Goal: Information Seeking & Learning: Learn about a topic

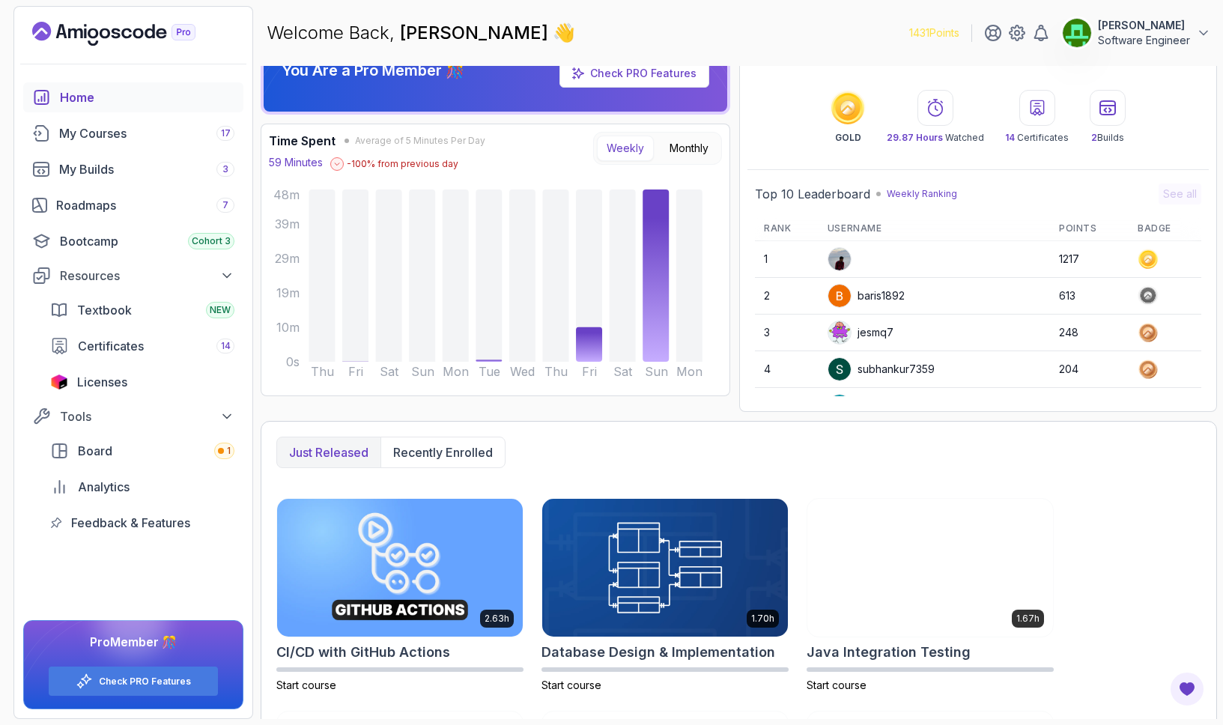
scroll to position [256, 0]
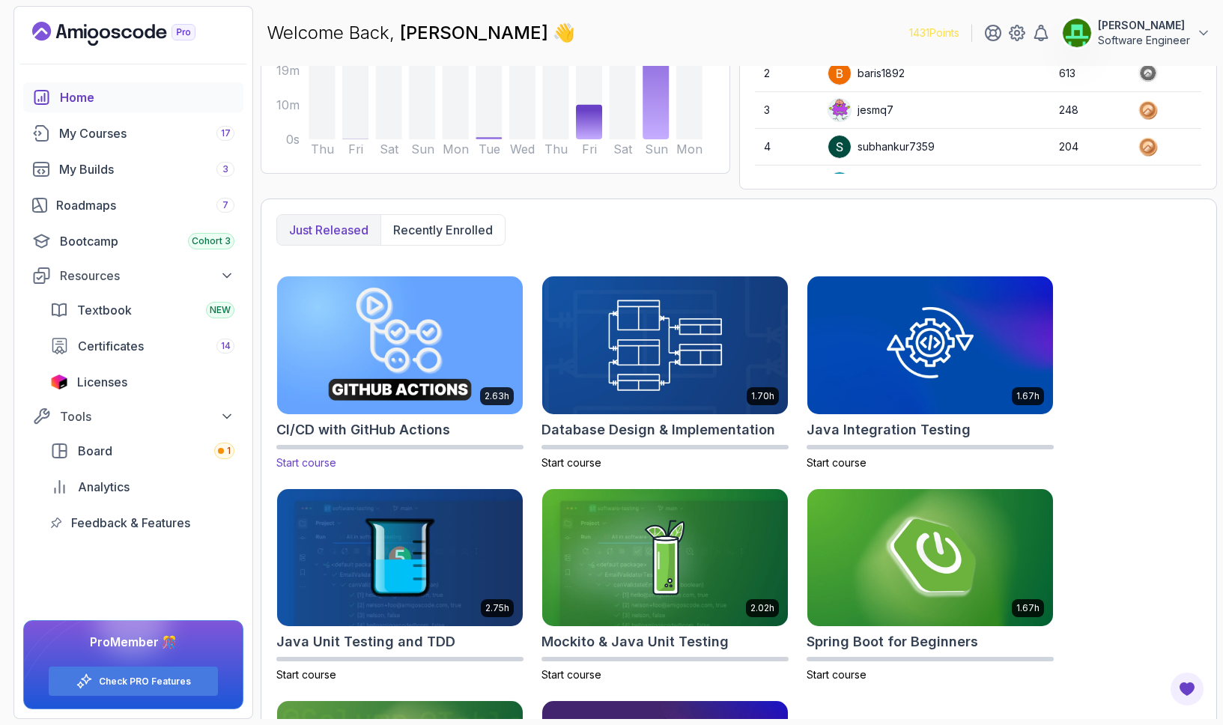
click at [369, 341] on img at bounding box center [400, 345] width 258 height 145
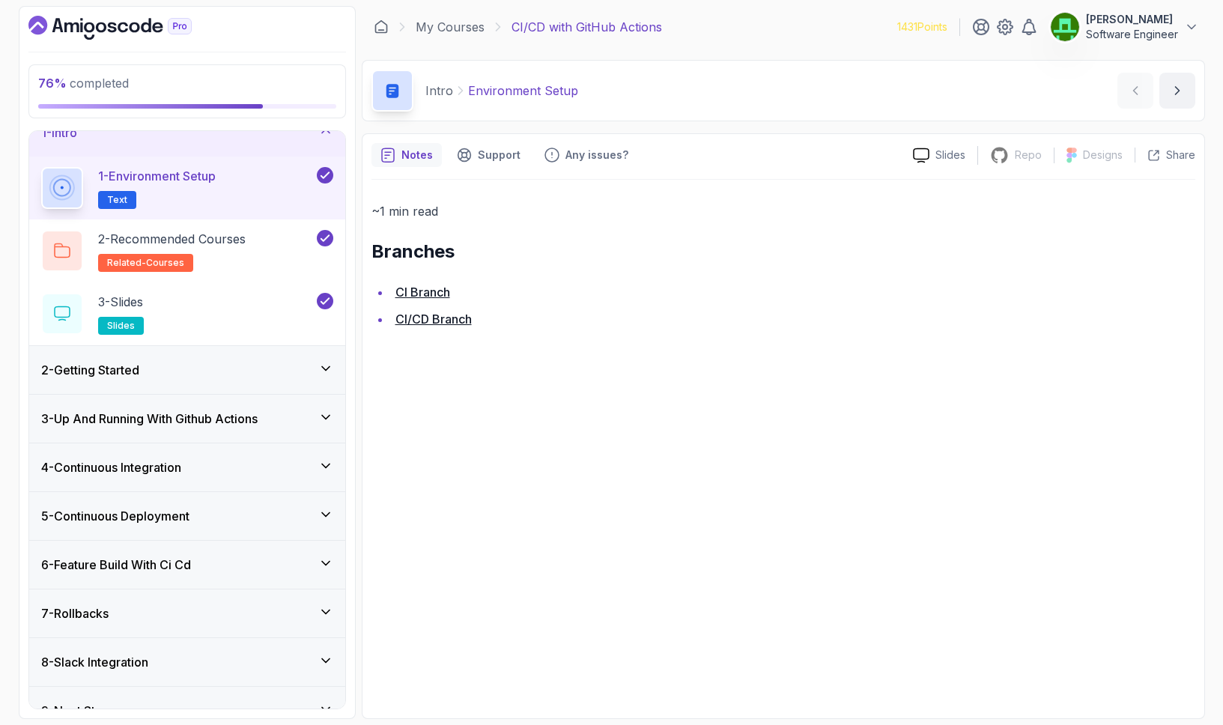
scroll to position [49, 0]
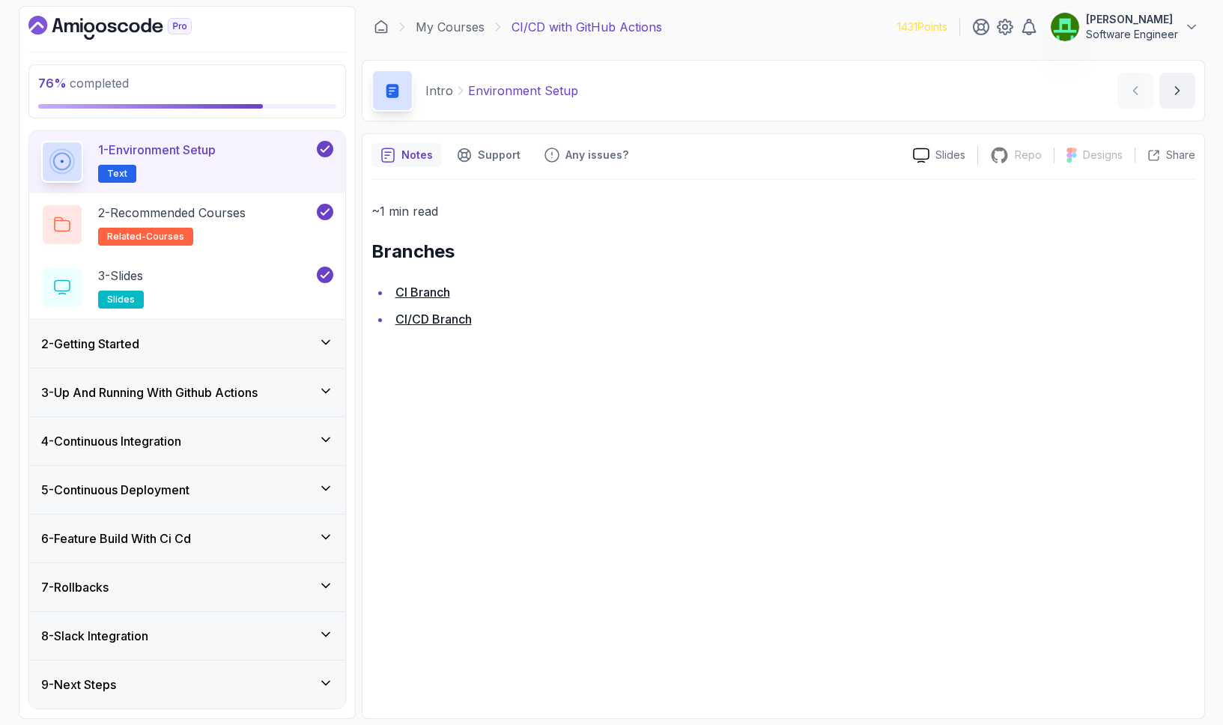
click at [219, 542] on div "6 - Feature Build With Ci Cd" at bounding box center [187, 538] width 292 height 18
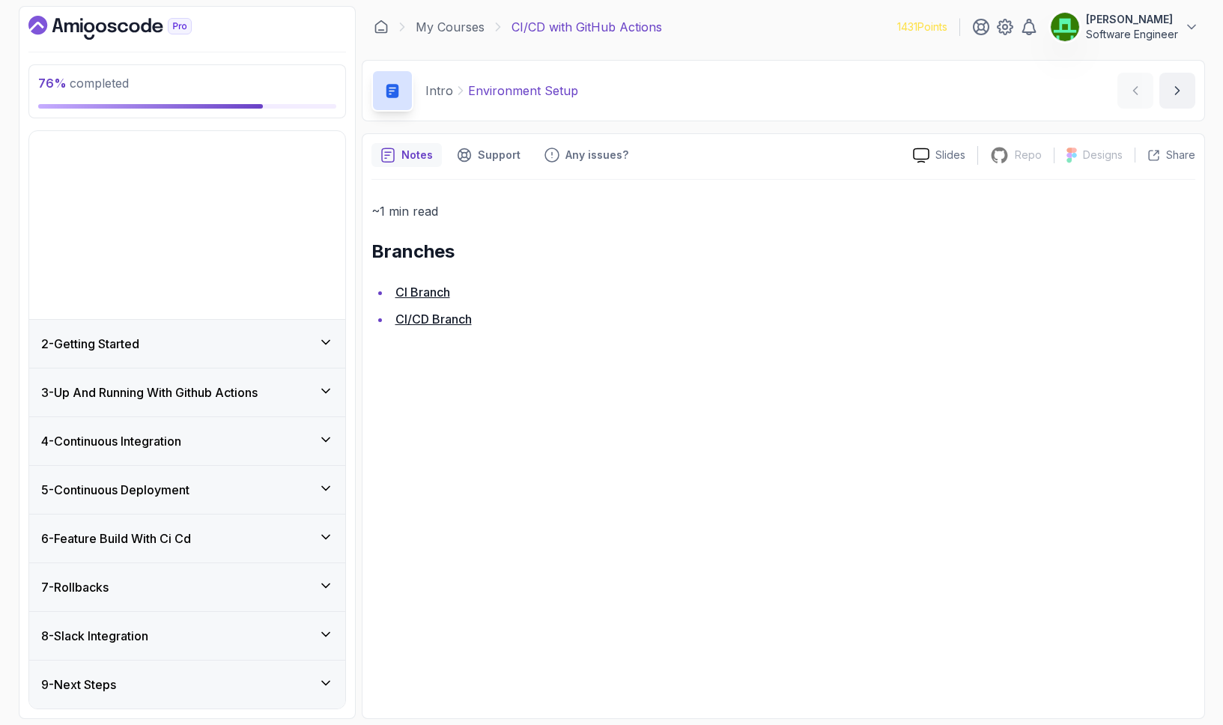
scroll to position [0, 0]
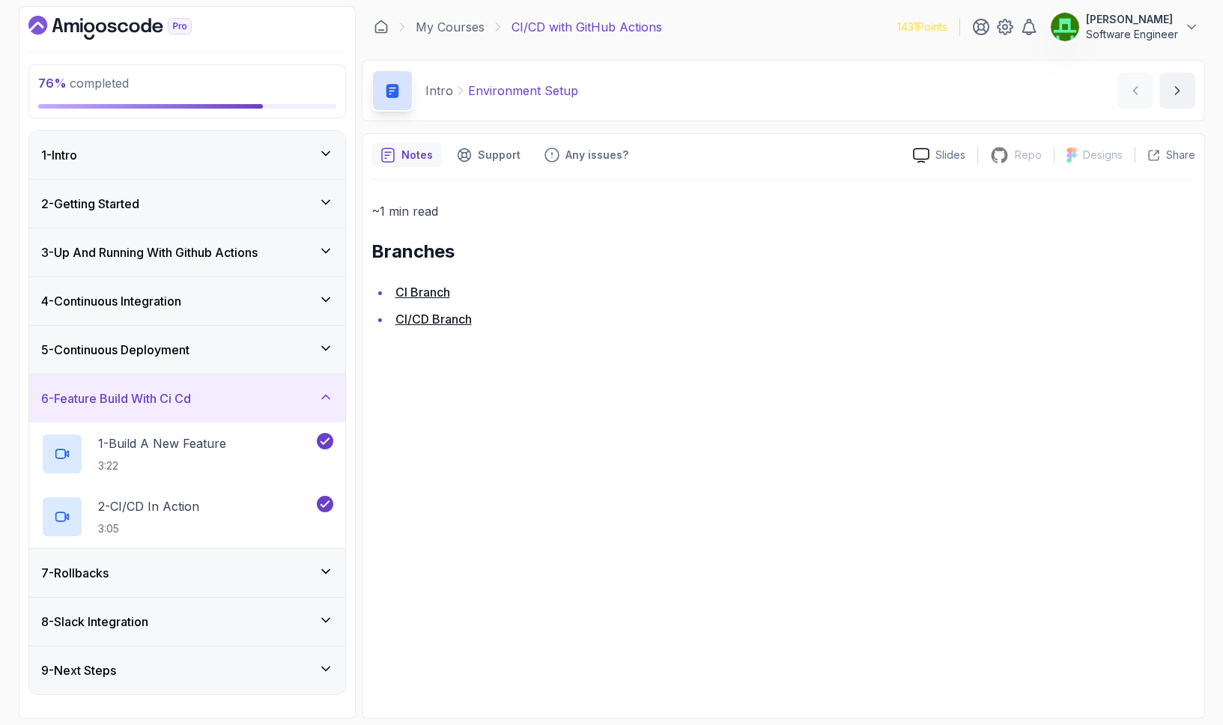
click at [204, 579] on div "7 - Rollbacks" at bounding box center [187, 573] width 292 height 18
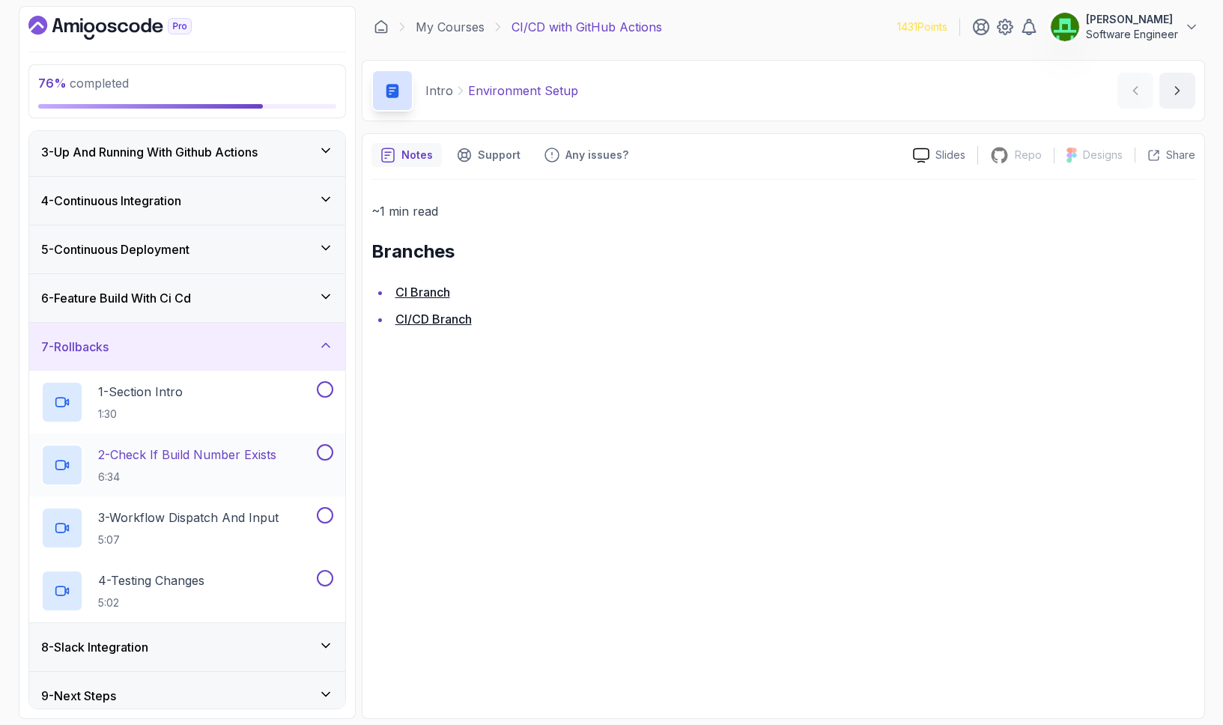
scroll to position [112, 0]
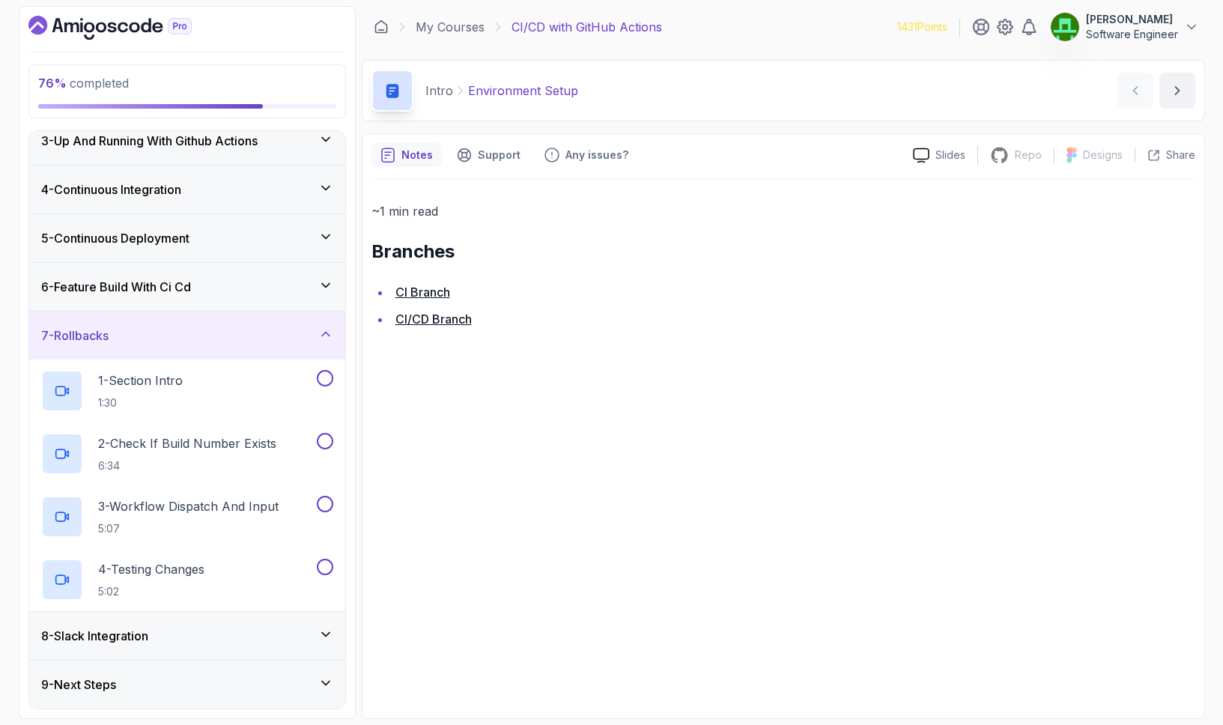
click at [206, 640] on div "8 - Slack Integration" at bounding box center [187, 636] width 292 height 18
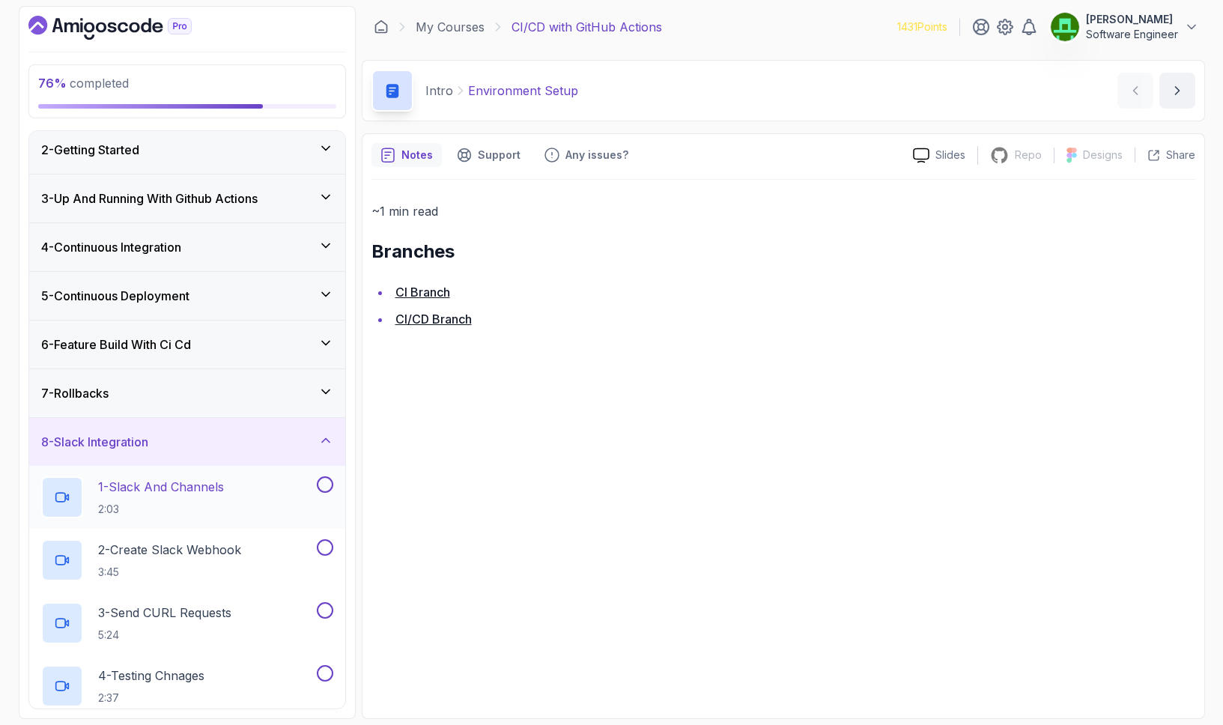
scroll to position [0, 0]
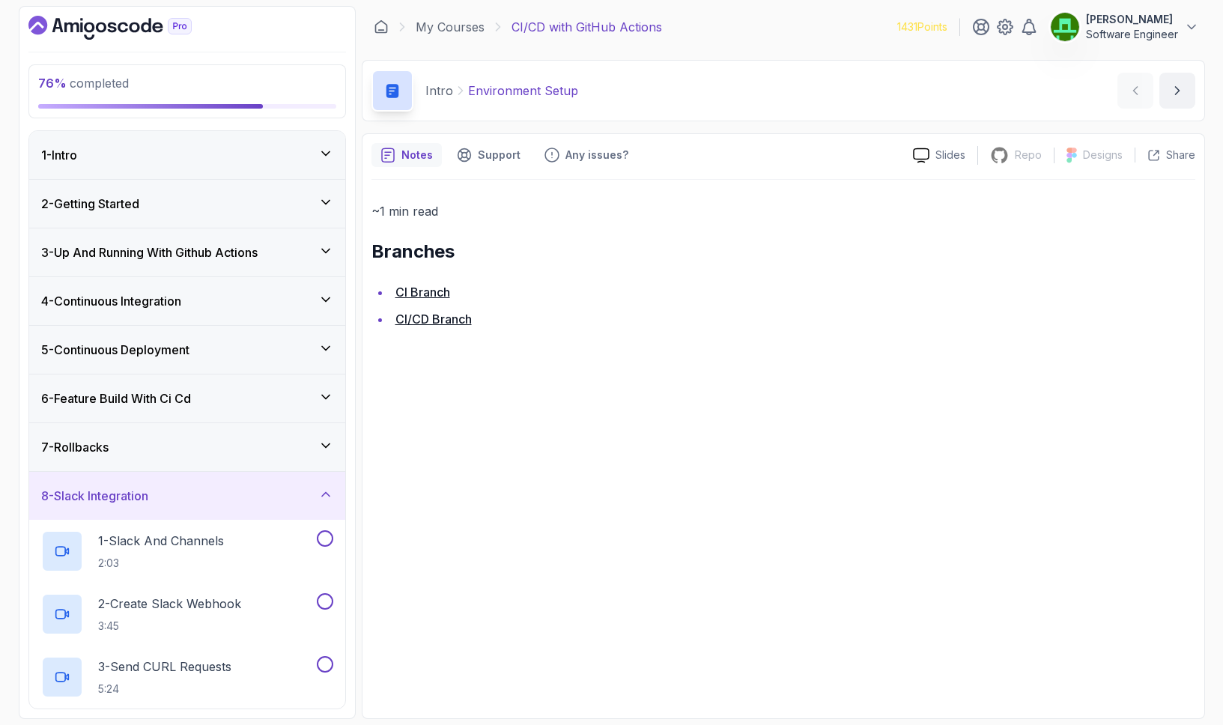
click at [177, 346] on h3 "5 - Continuous Deployment" at bounding box center [115, 350] width 148 height 18
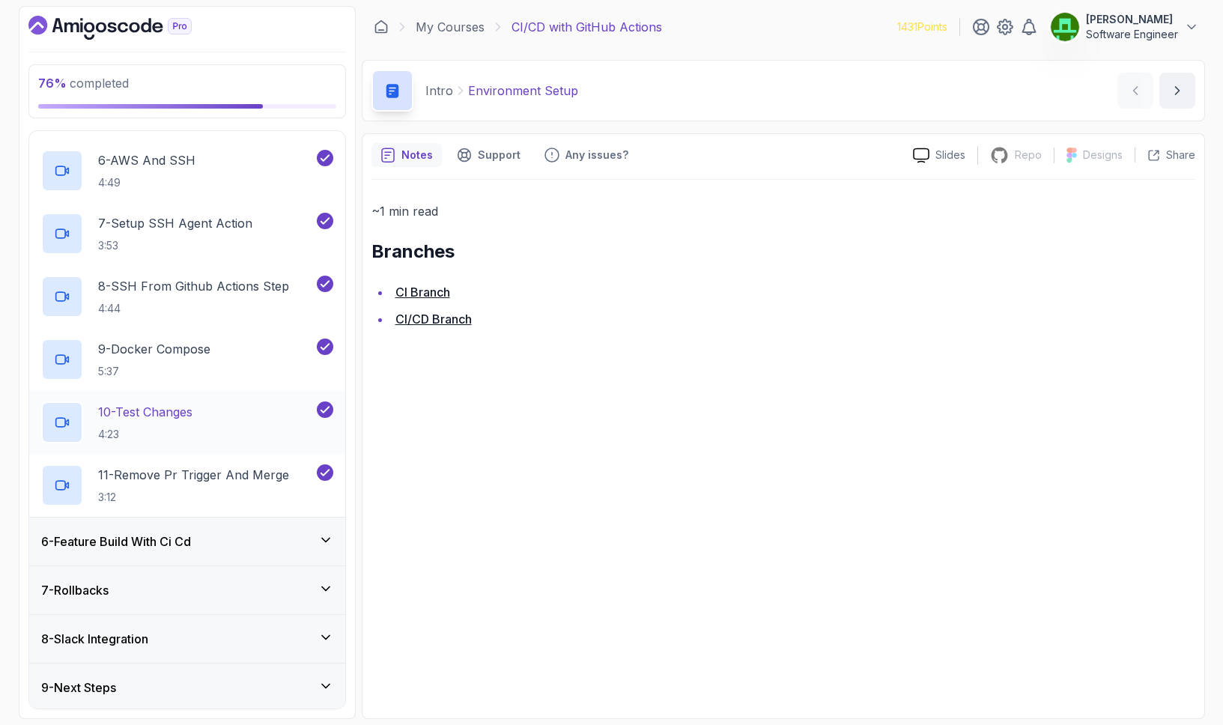
scroll to position [552, 0]
click at [274, 529] on div "6 - Feature Build With Ci Cd" at bounding box center [187, 538] width 292 height 18
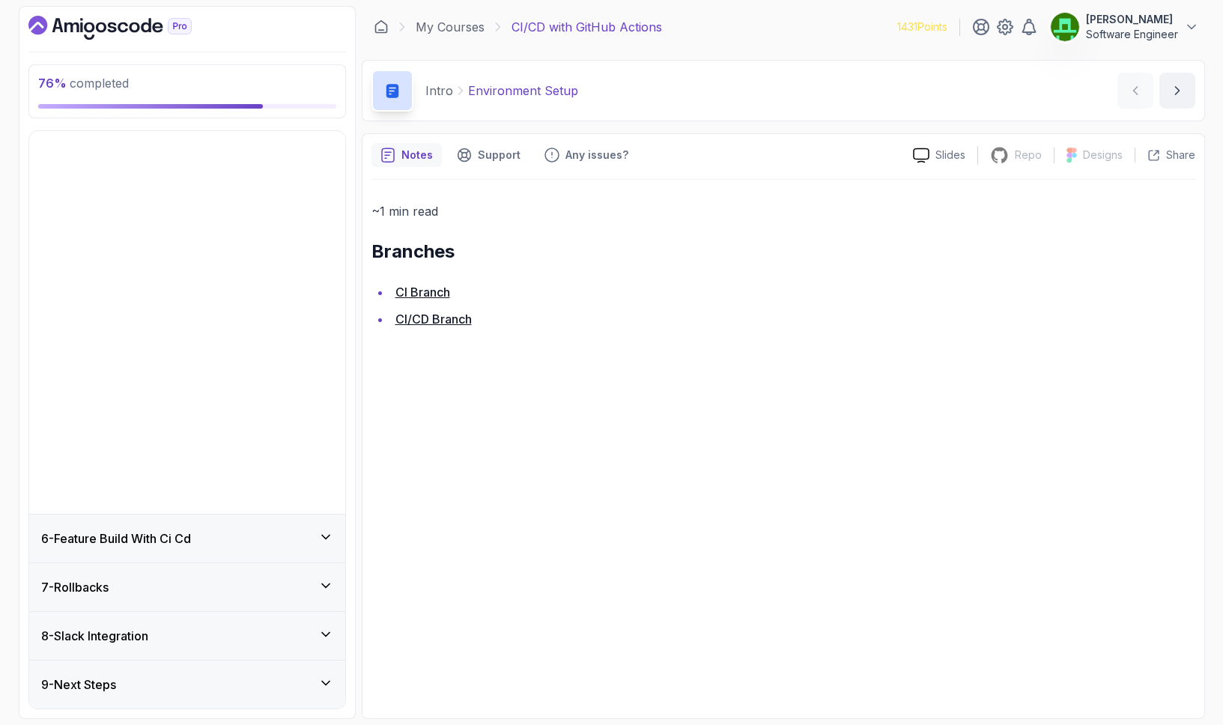
scroll to position [0, 0]
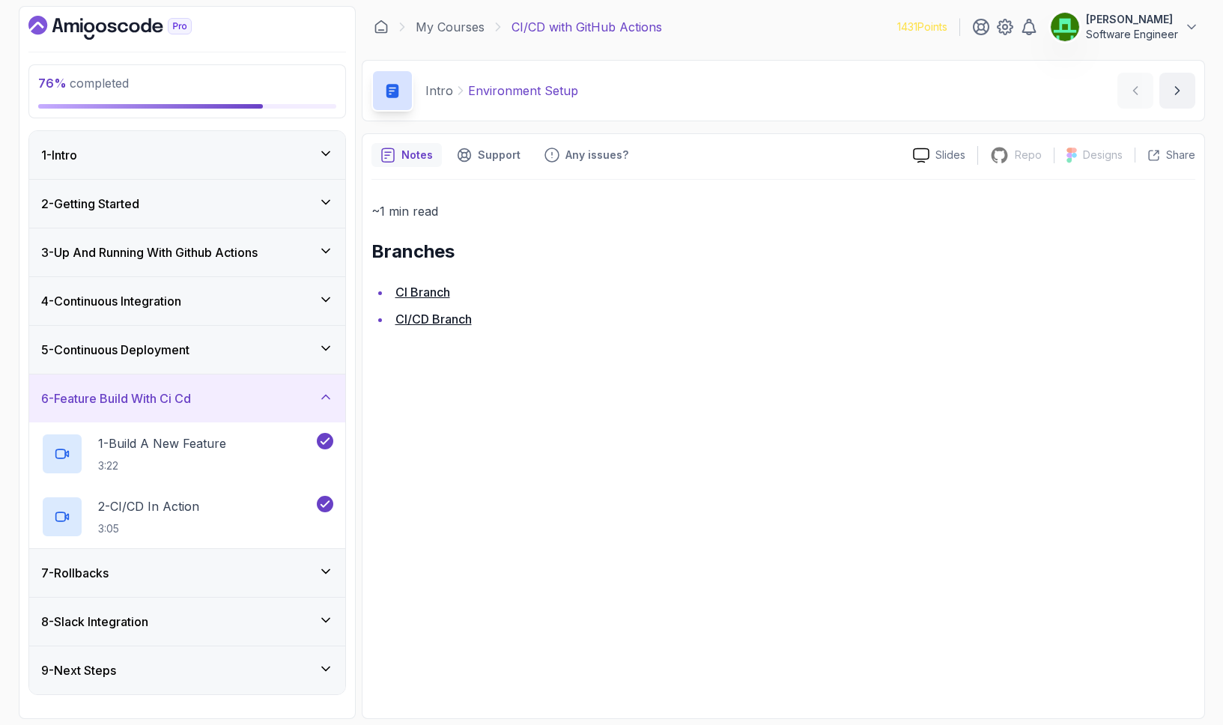
click at [214, 349] on div "5 - Continuous Deployment" at bounding box center [187, 350] width 292 height 18
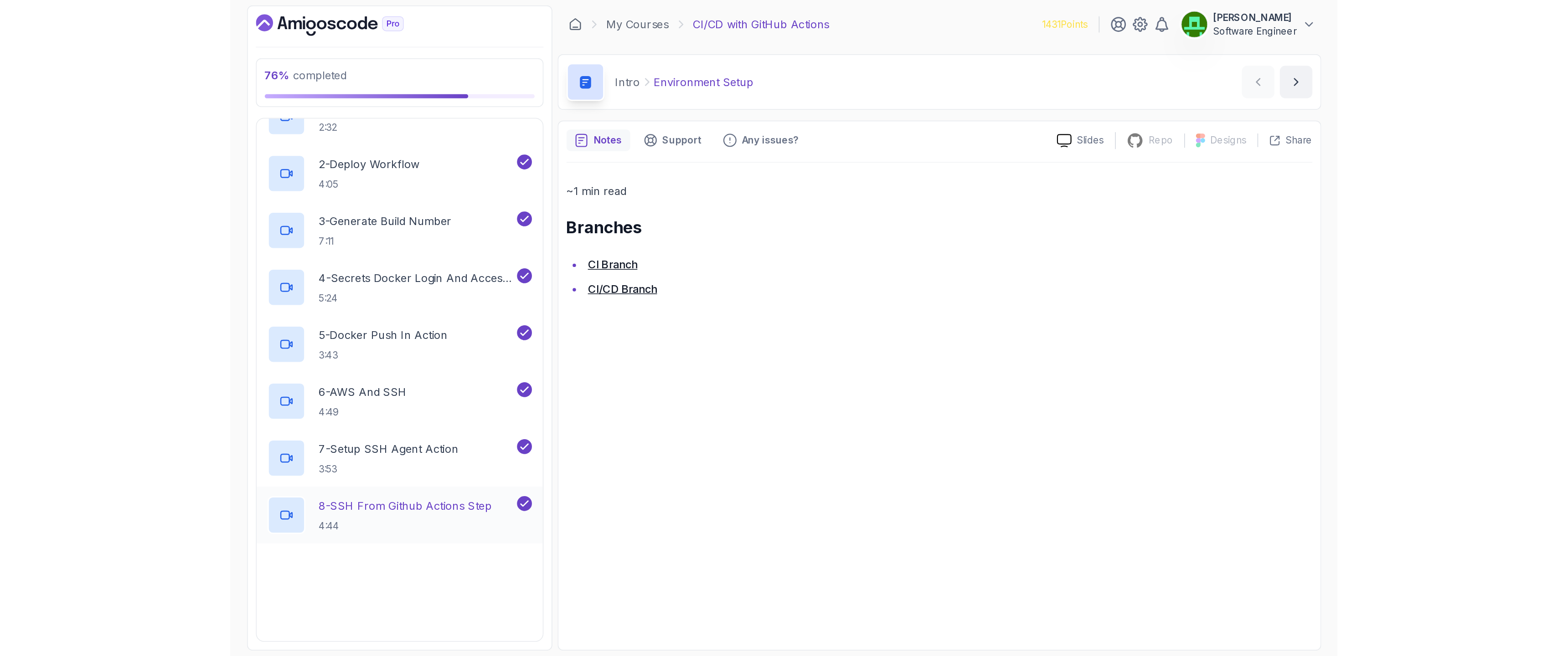
scroll to position [181, 0]
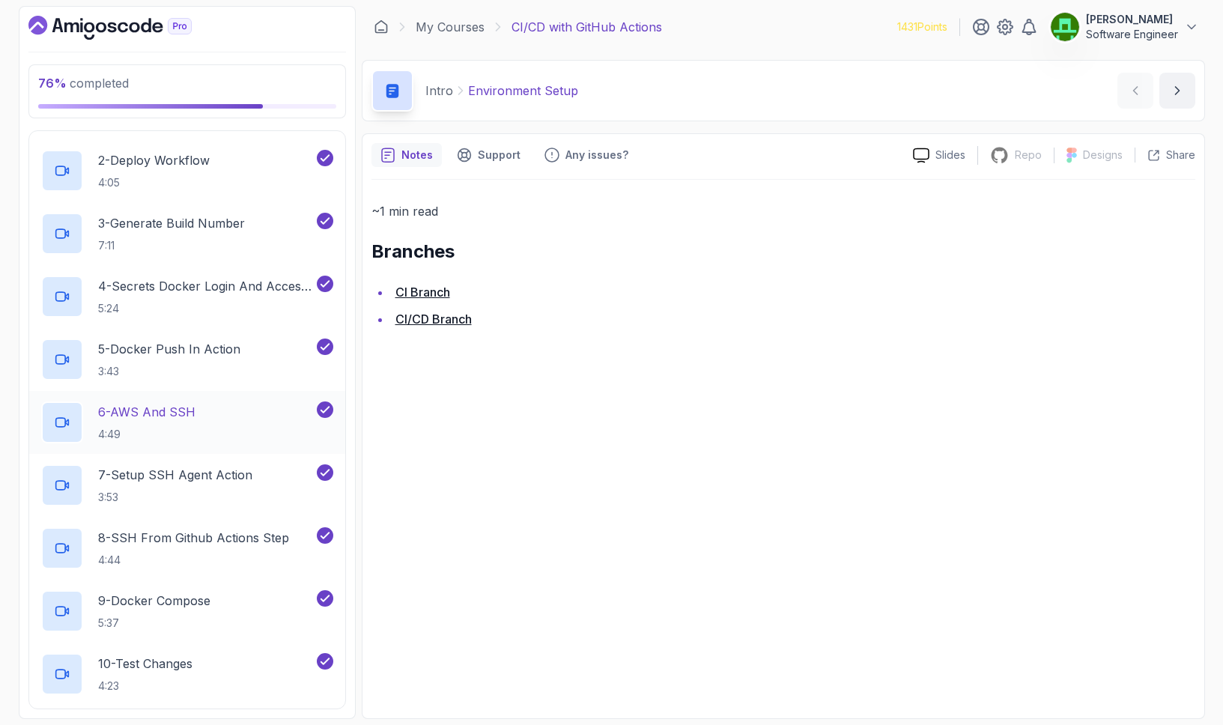
click at [159, 408] on p "6 - AWS And SSH" at bounding box center [146, 412] width 97 height 18
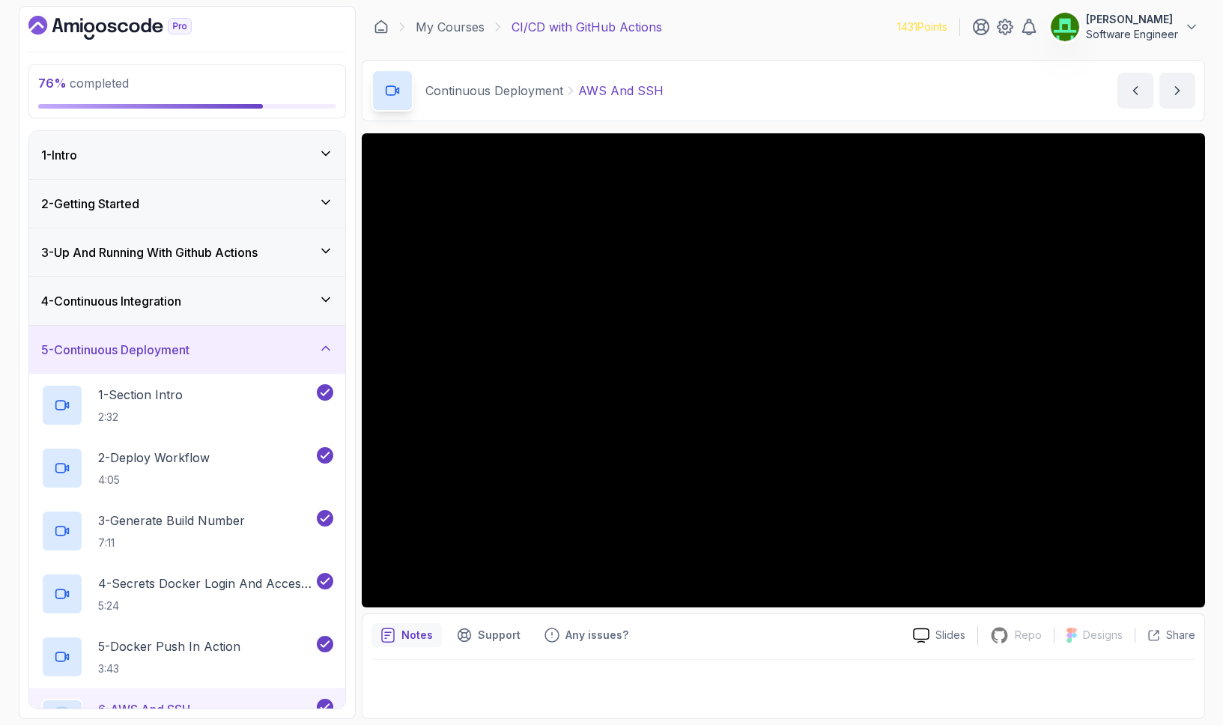
click at [197, 313] on div "4 - Continuous Integration" at bounding box center [187, 301] width 316 height 48
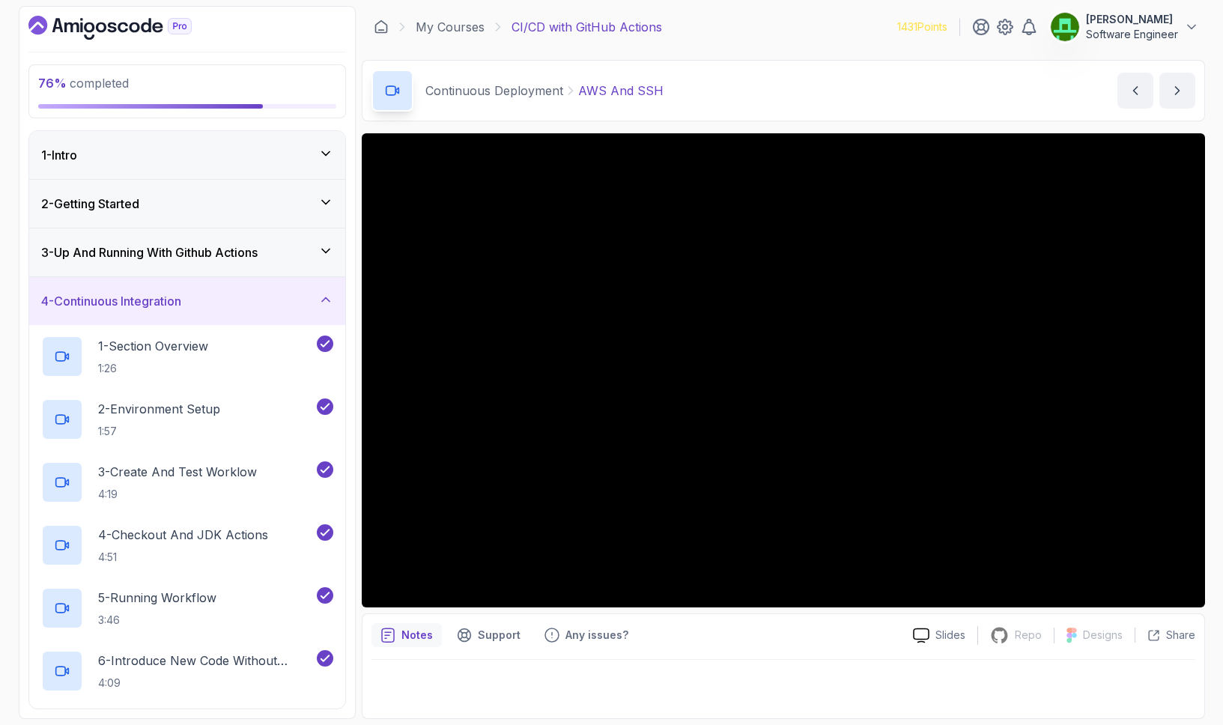
click at [174, 301] on h3 "4 - Continuous Integration" at bounding box center [111, 301] width 140 height 18
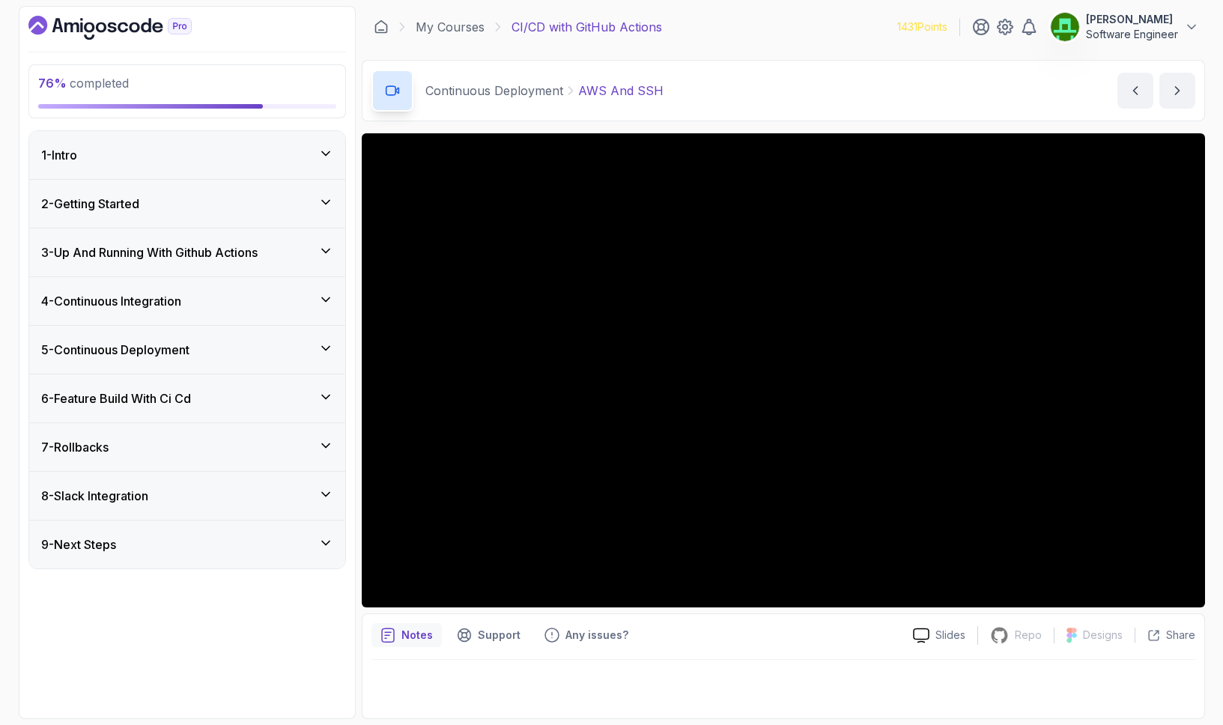
click at [204, 327] on div "5 - Continuous Deployment" at bounding box center [187, 350] width 316 height 48
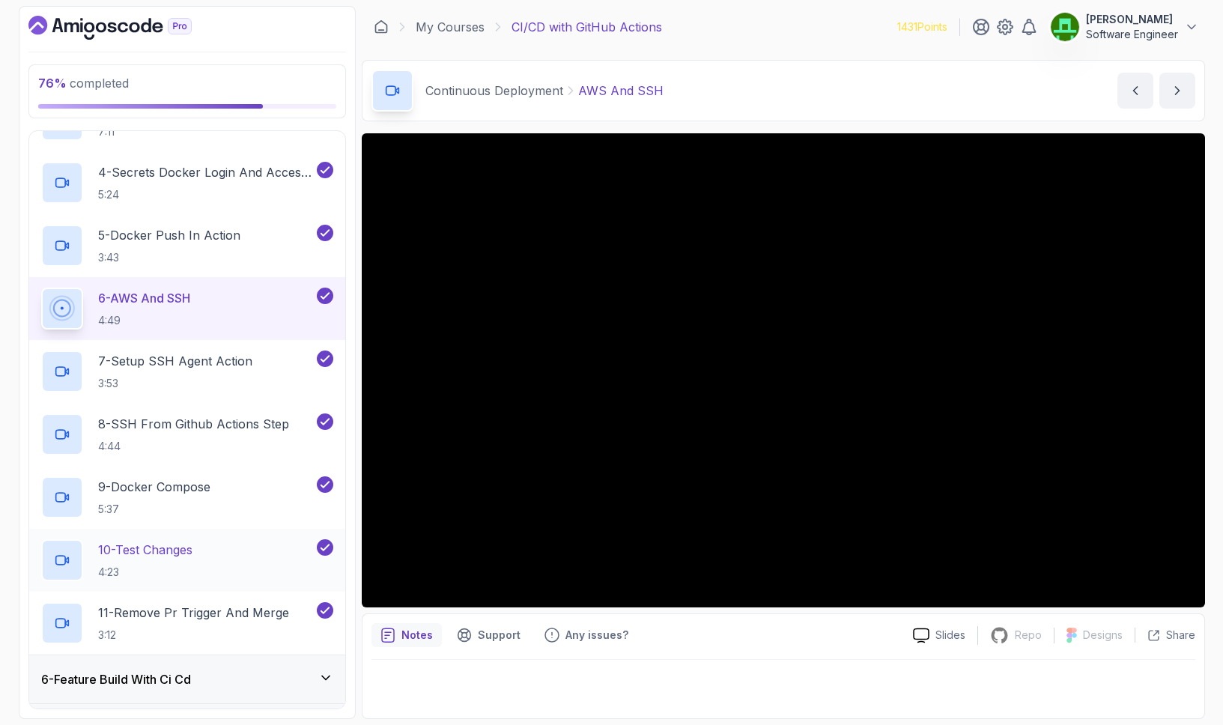
scroll to position [468, 0]
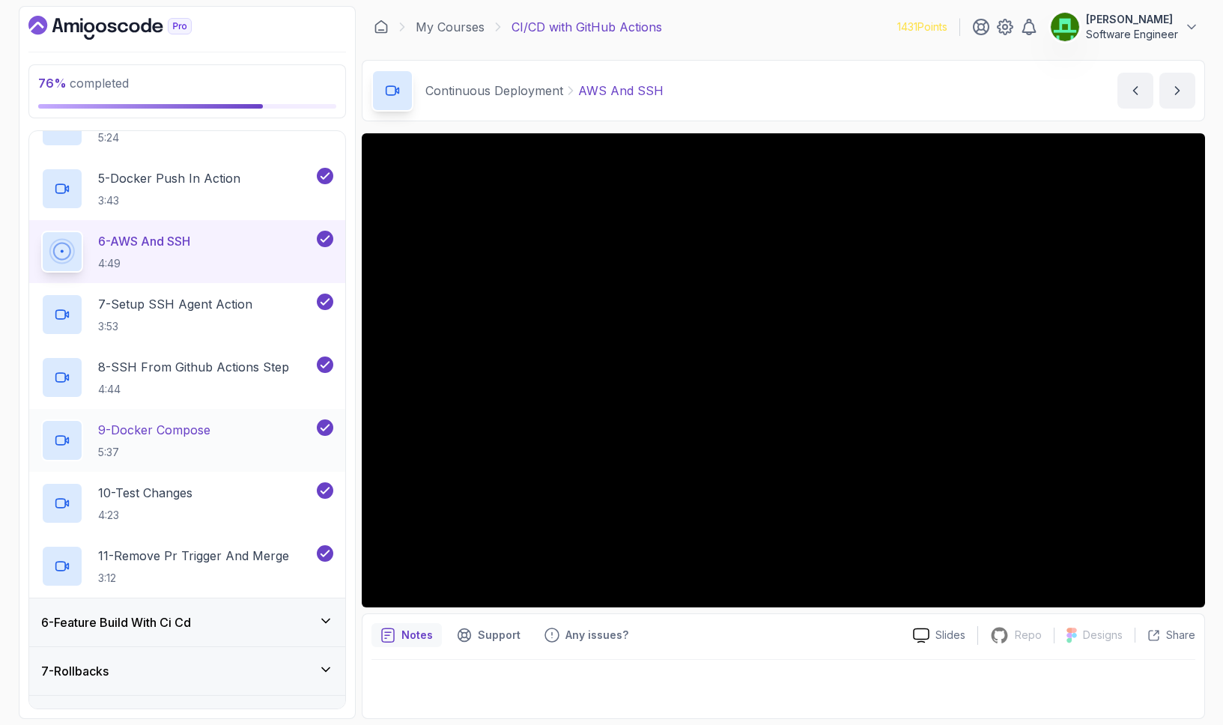
click at [178, 428] on p "9 - Docker Compose" at bounding box center [154, 430] width 112 height 18
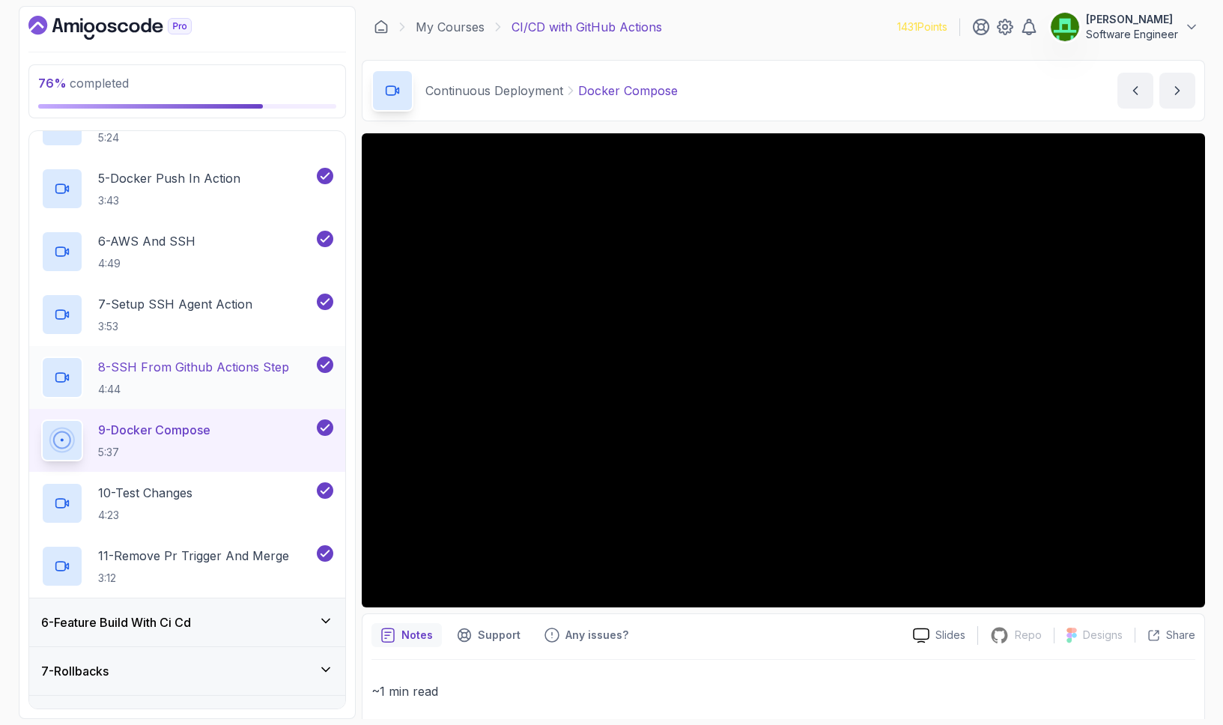
click at [171, 385] on p "4:44" at bounding box center [193, 389] width 191 height 15
click at [287, 622] on div "6 - Feature Build With Ci Cd" at bounding box center [187, 622] width 292 height 18
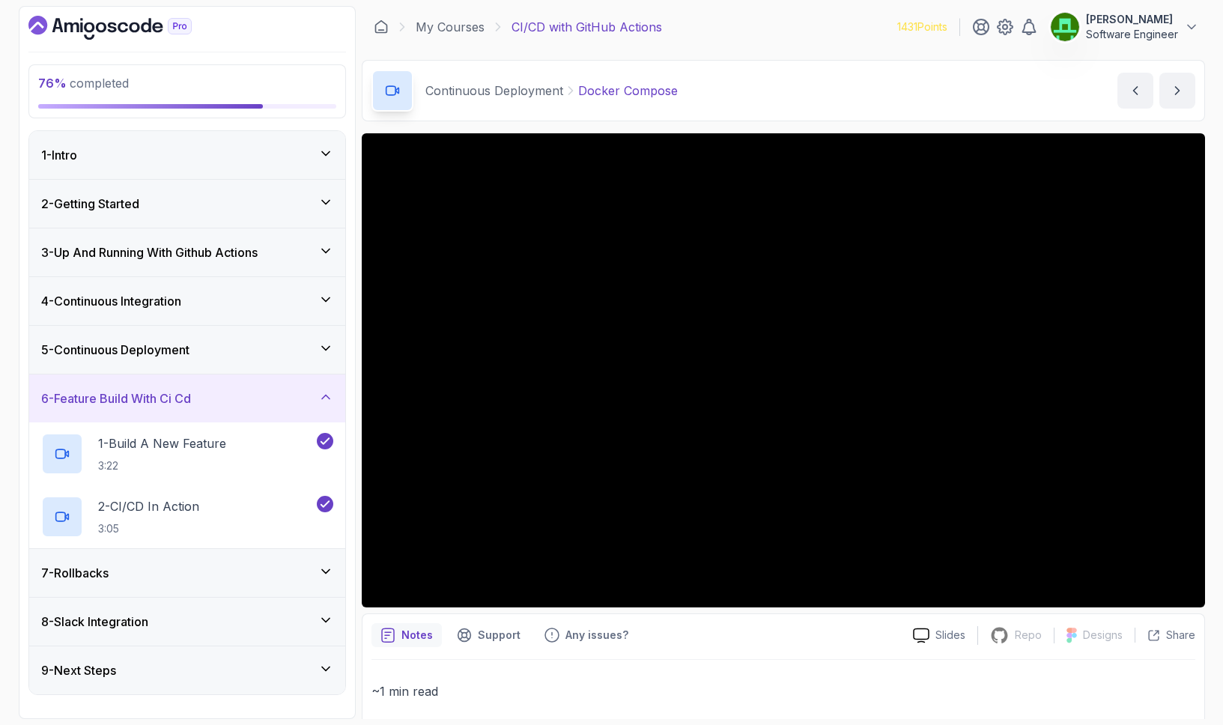
click at [279, 402] on div "6 - Feature Build With Ci Cd" at bounding box center [187, 398] width 292 height 18
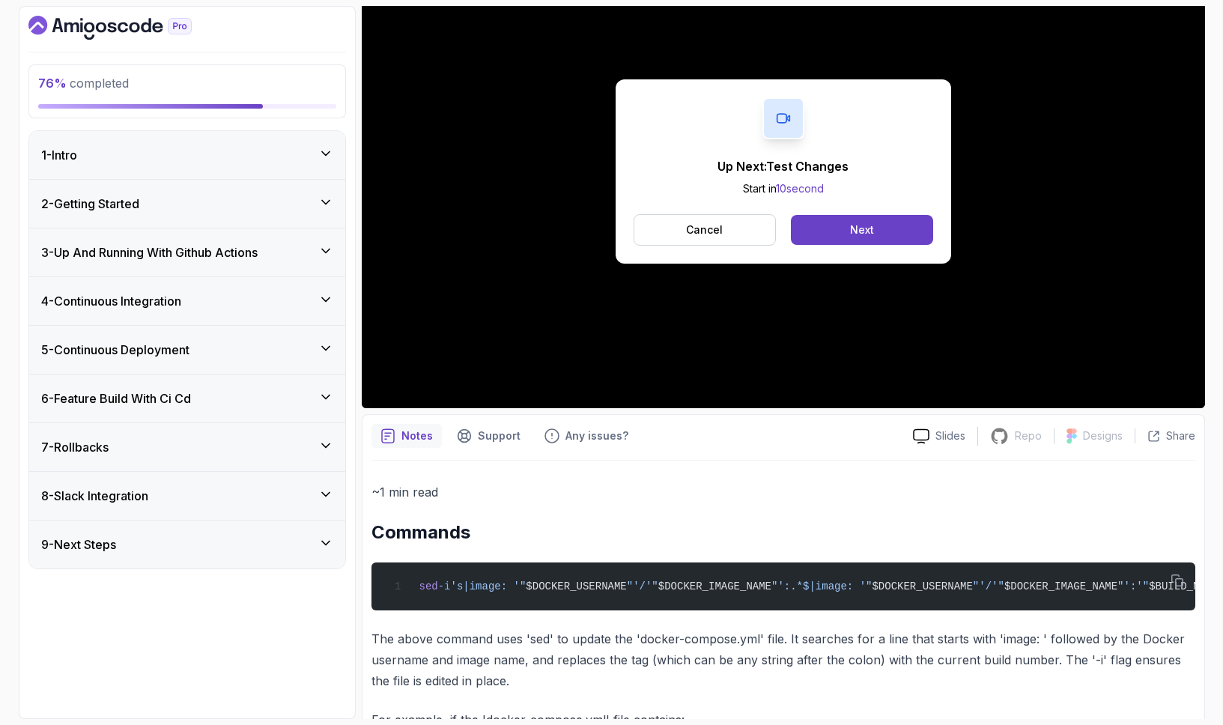
scroll to position [182, 0]
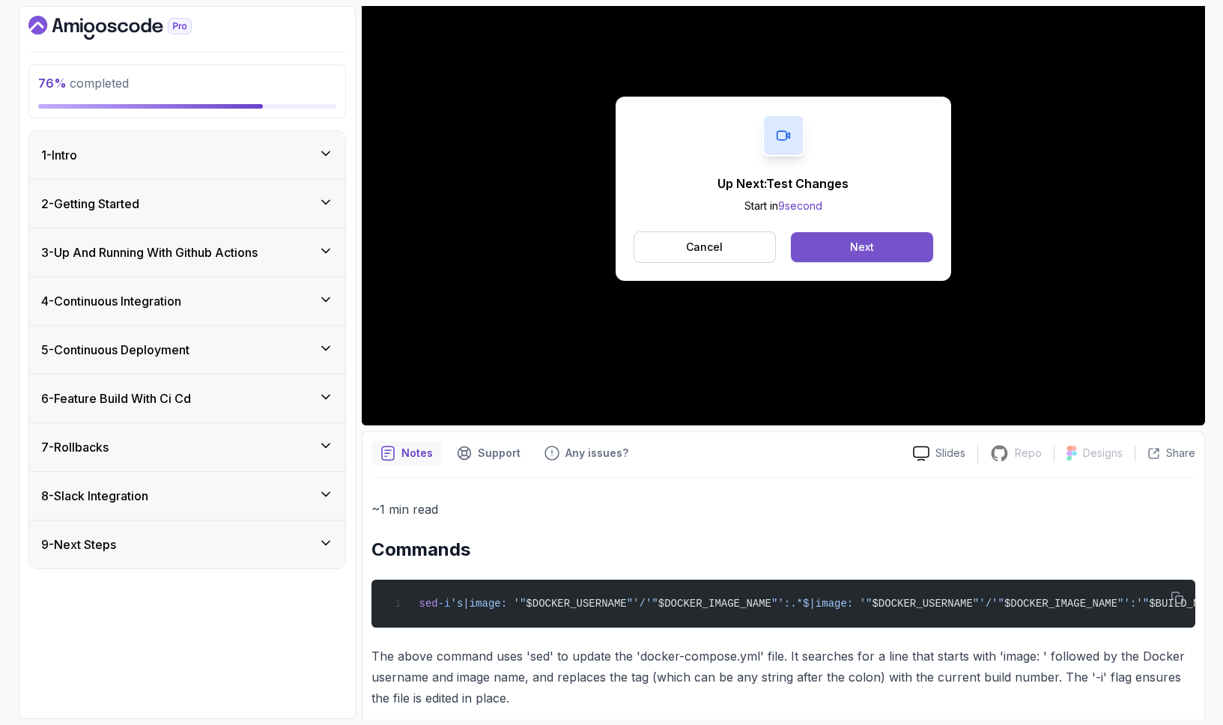
click at [864, 238] on button "Next" at bounding box center [862, 247] width 142 height 30
